Goal: Task Accomplishment & Management: Manage account settings

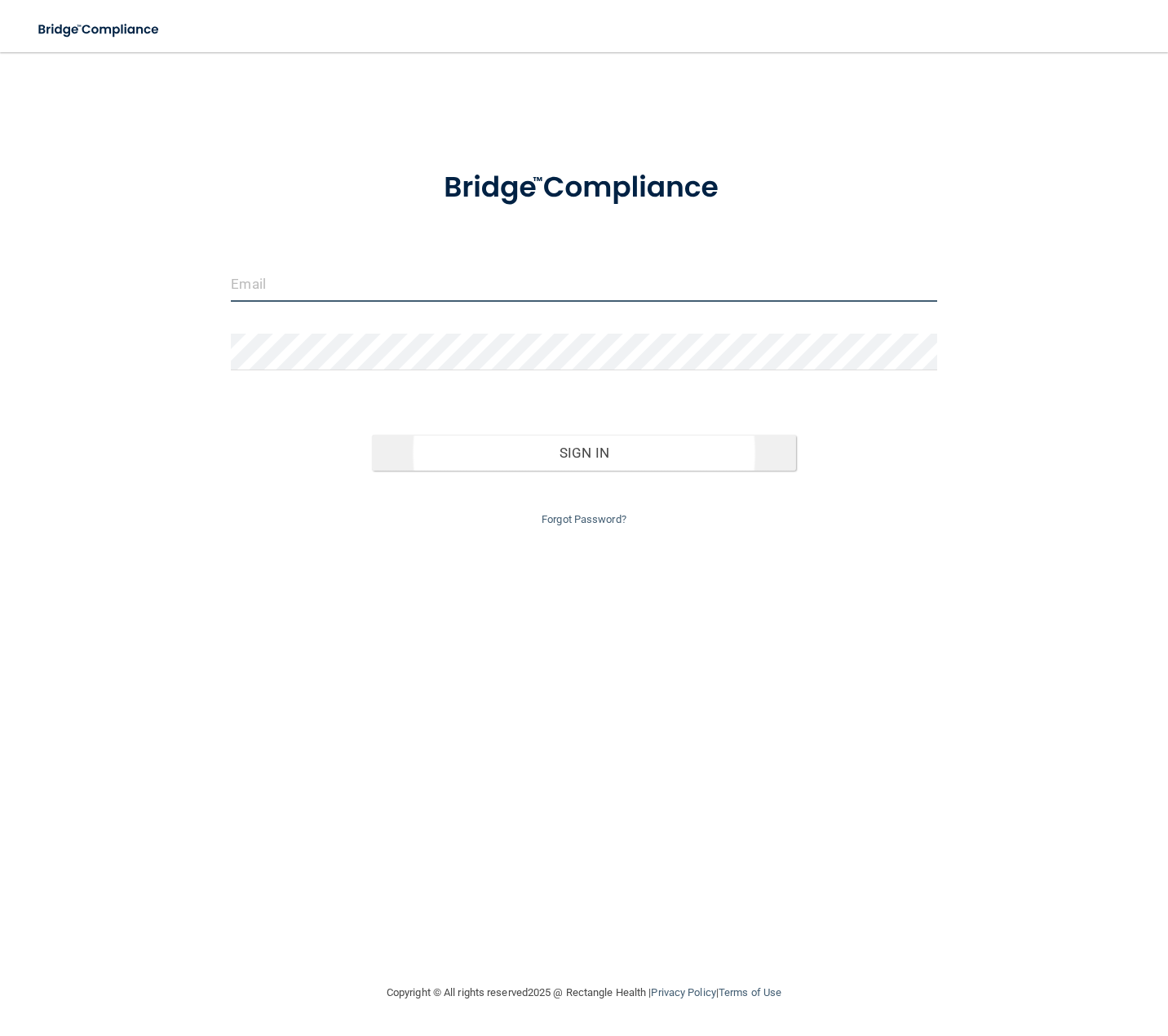
type input "[EMAIL_ADDRESS][DOMAIN_NAME]"
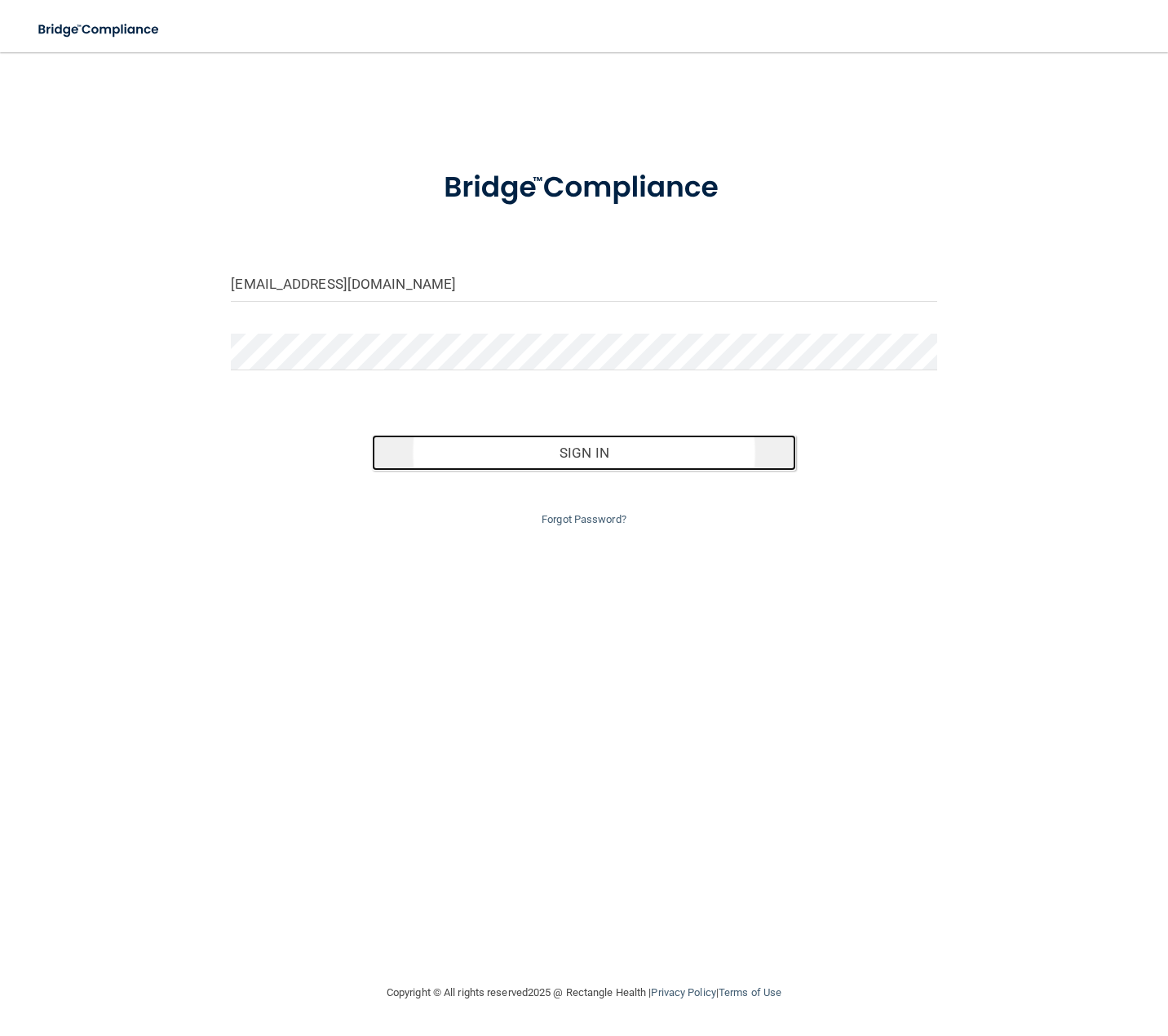
click at [601, 467] on button "Sign In" at bounding box center [583, 452] width 423 height 36
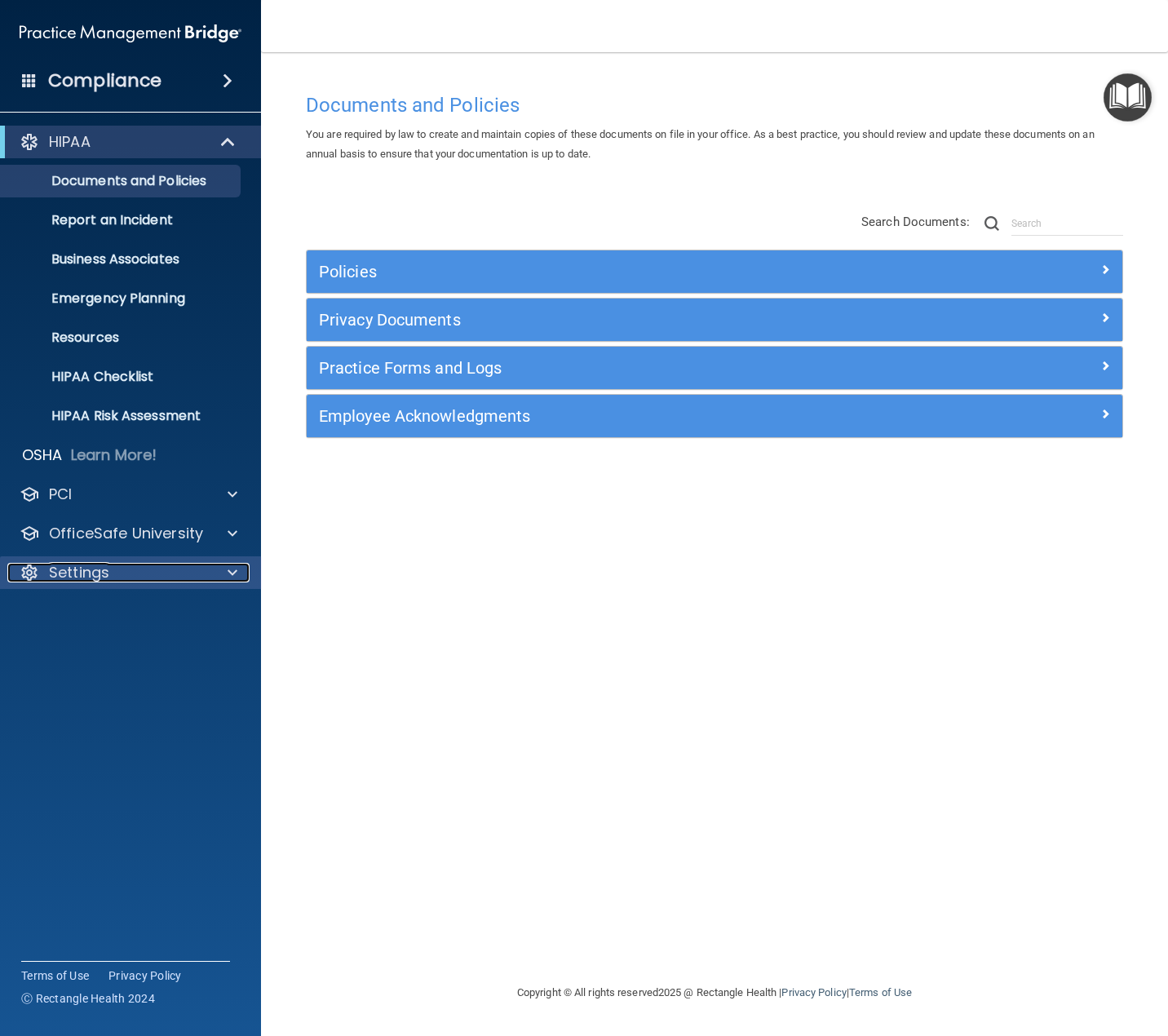
click at [99, 579] on p "Settings" at bounding box center [79, 572] width 60 height 20
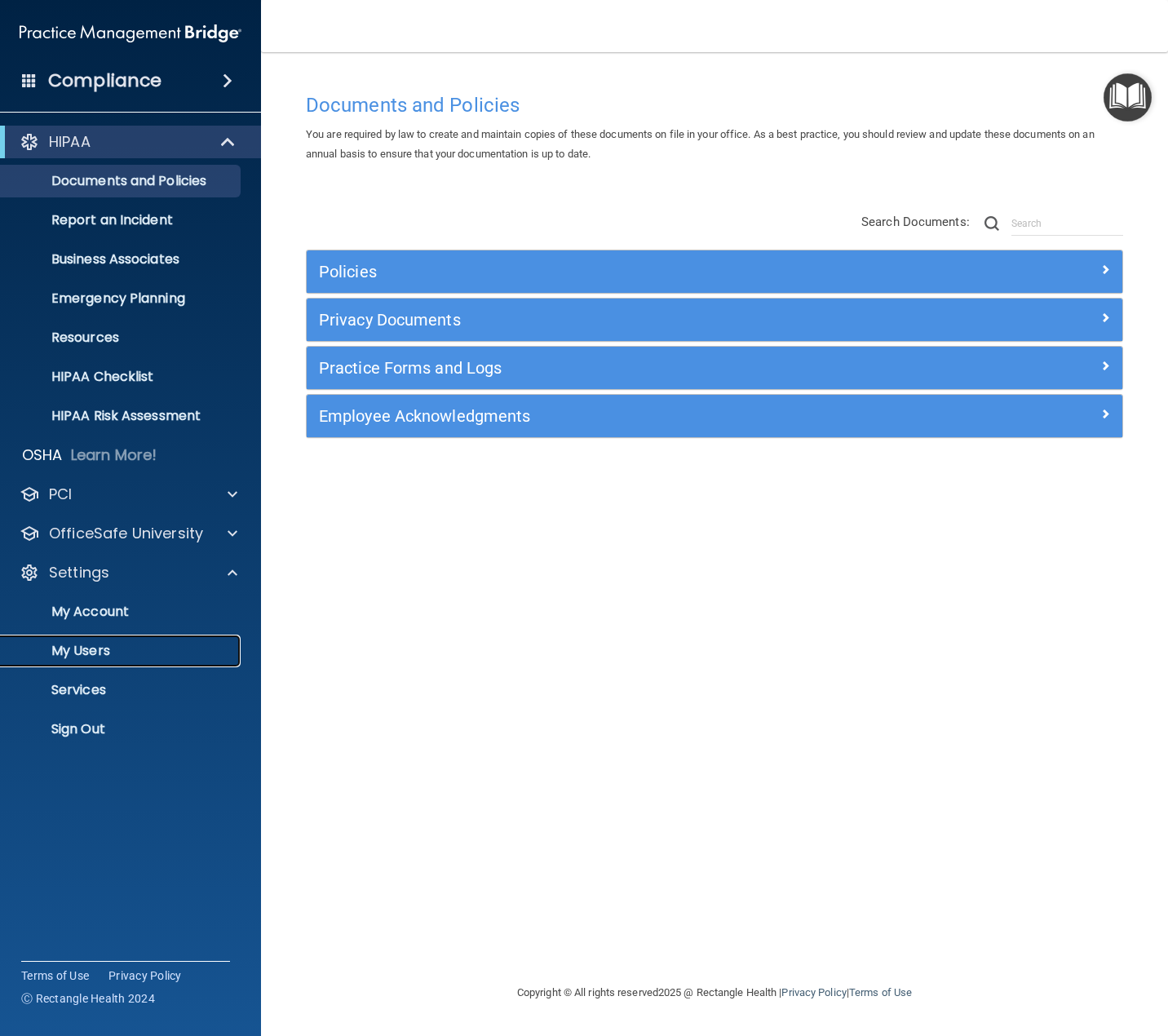
click at [84, 649] on p "My Users" at bounding box center [121, 650] width 222 height 16
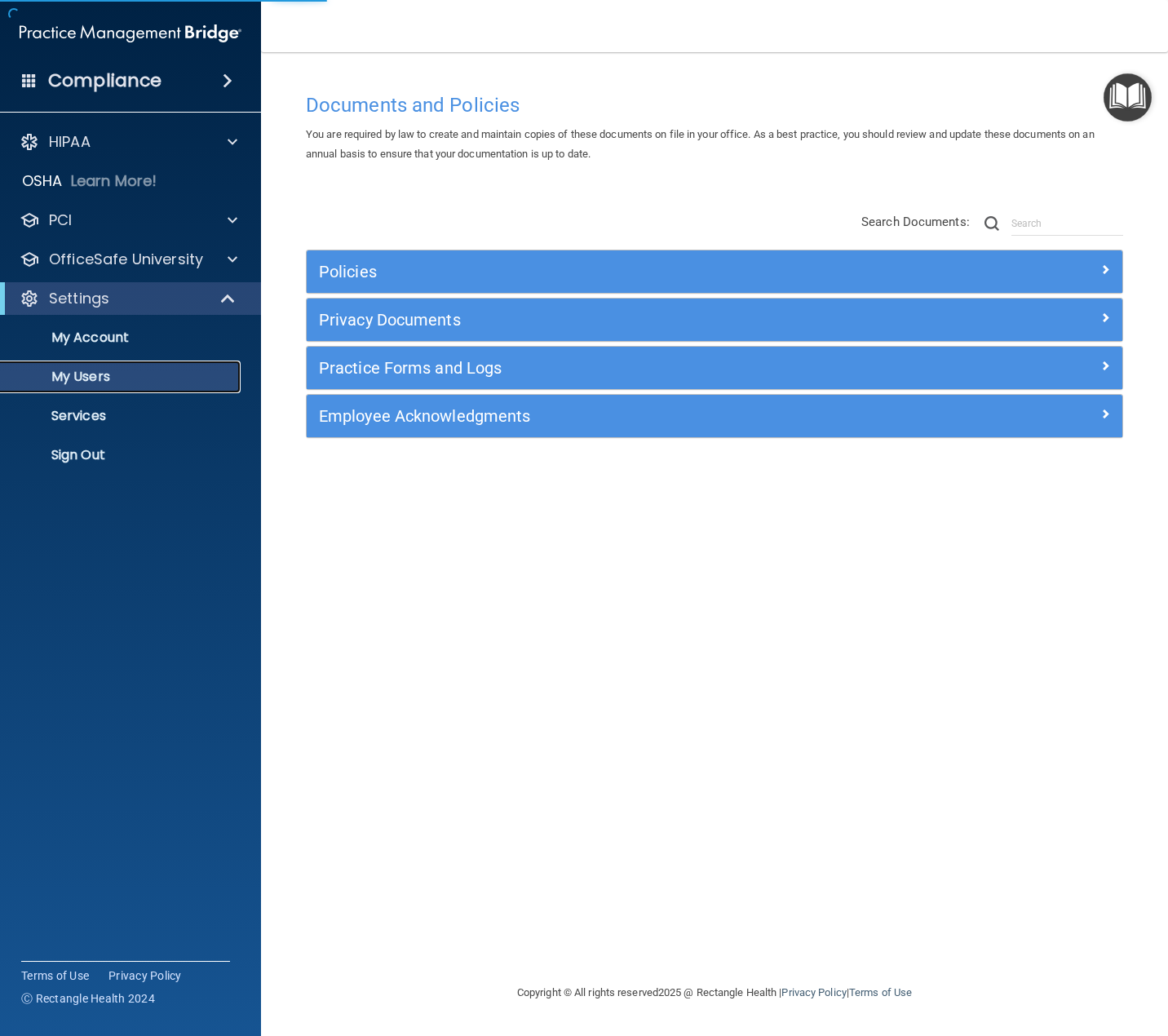
select select "20"
